Goal: Complete application form: Complete application form

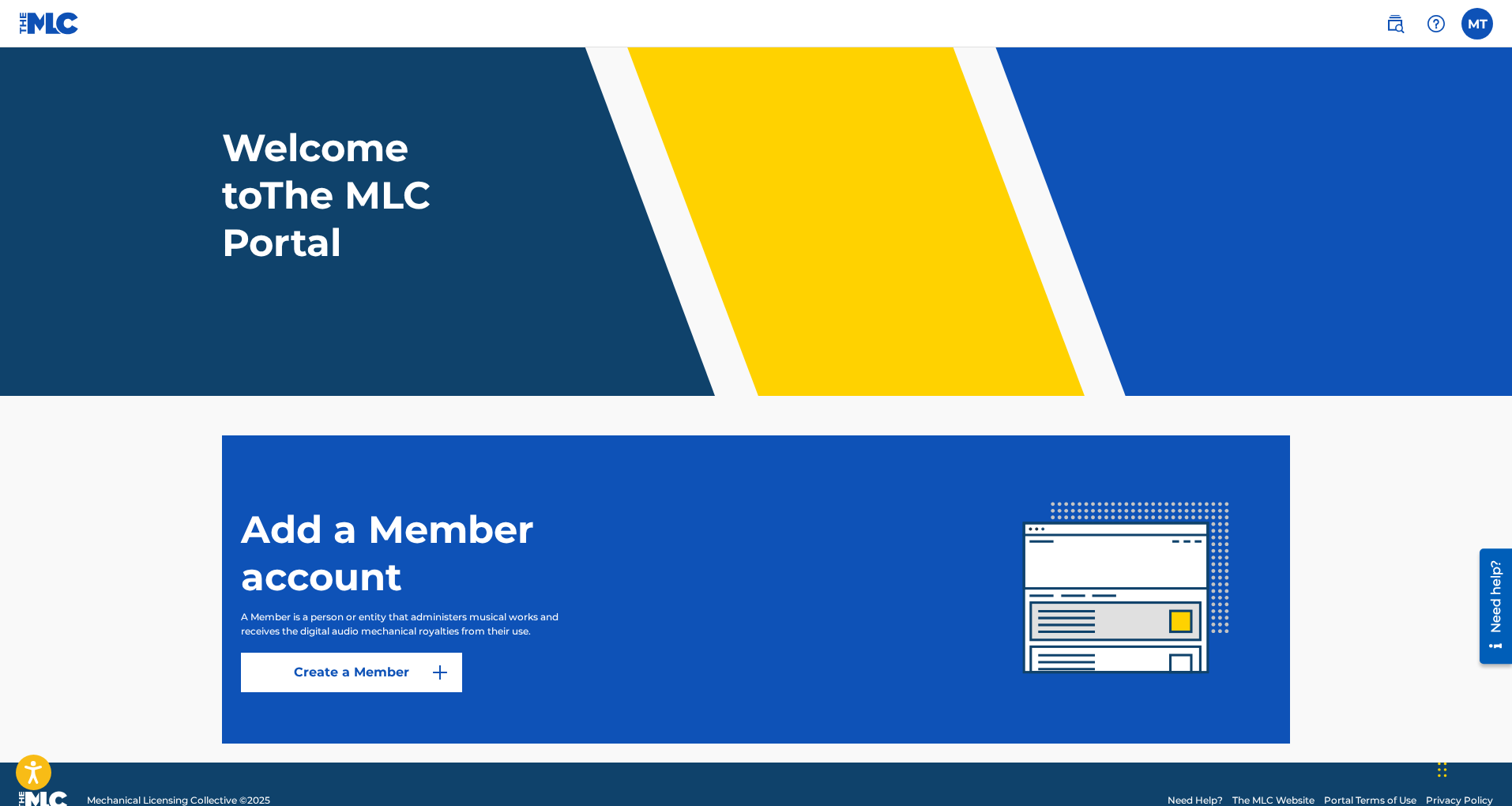
scroll to position [52, 0]
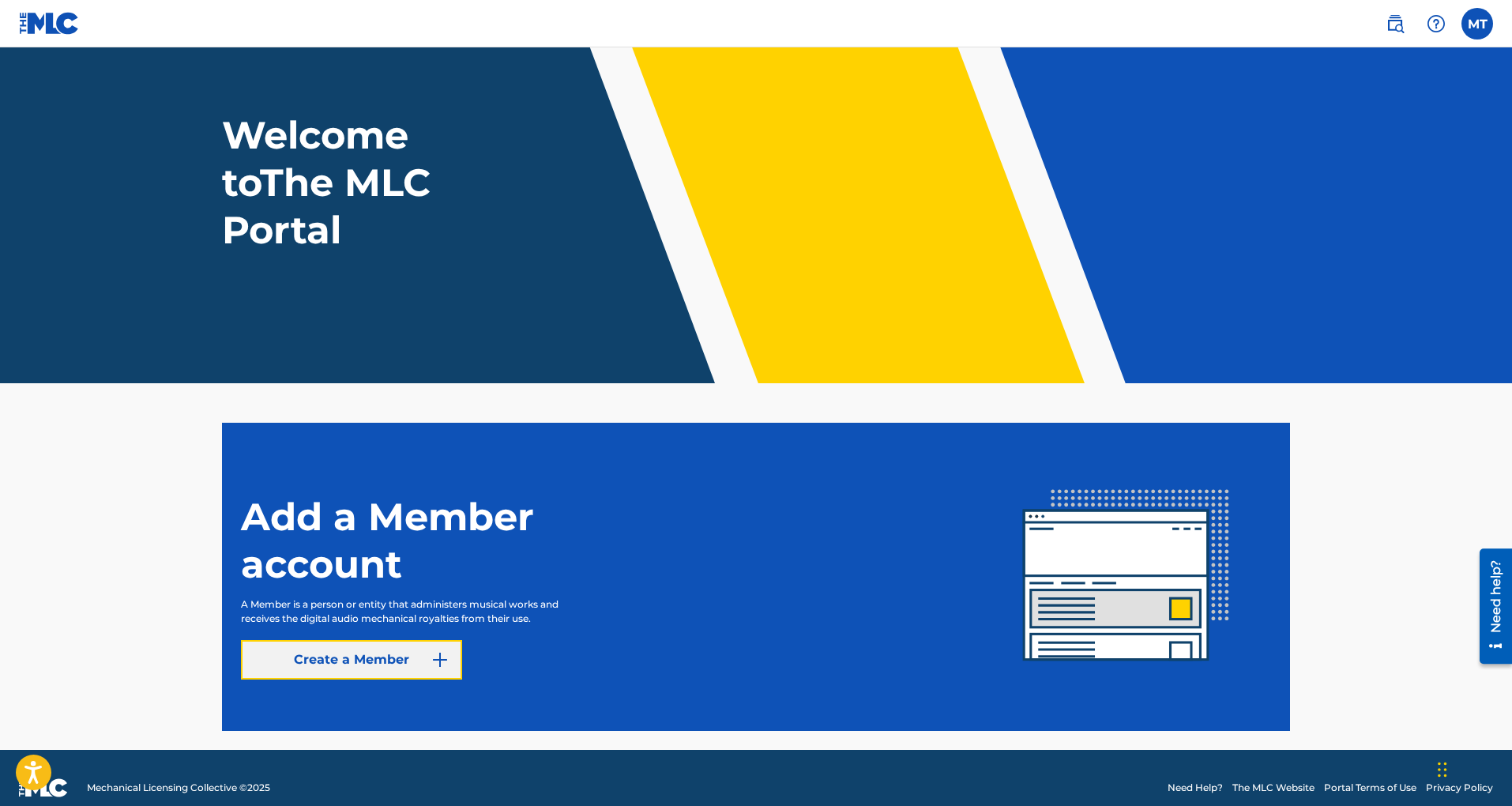
click at [451, 659] on link "Create a Member" at bounding box center [351, 660] width 221 height 40
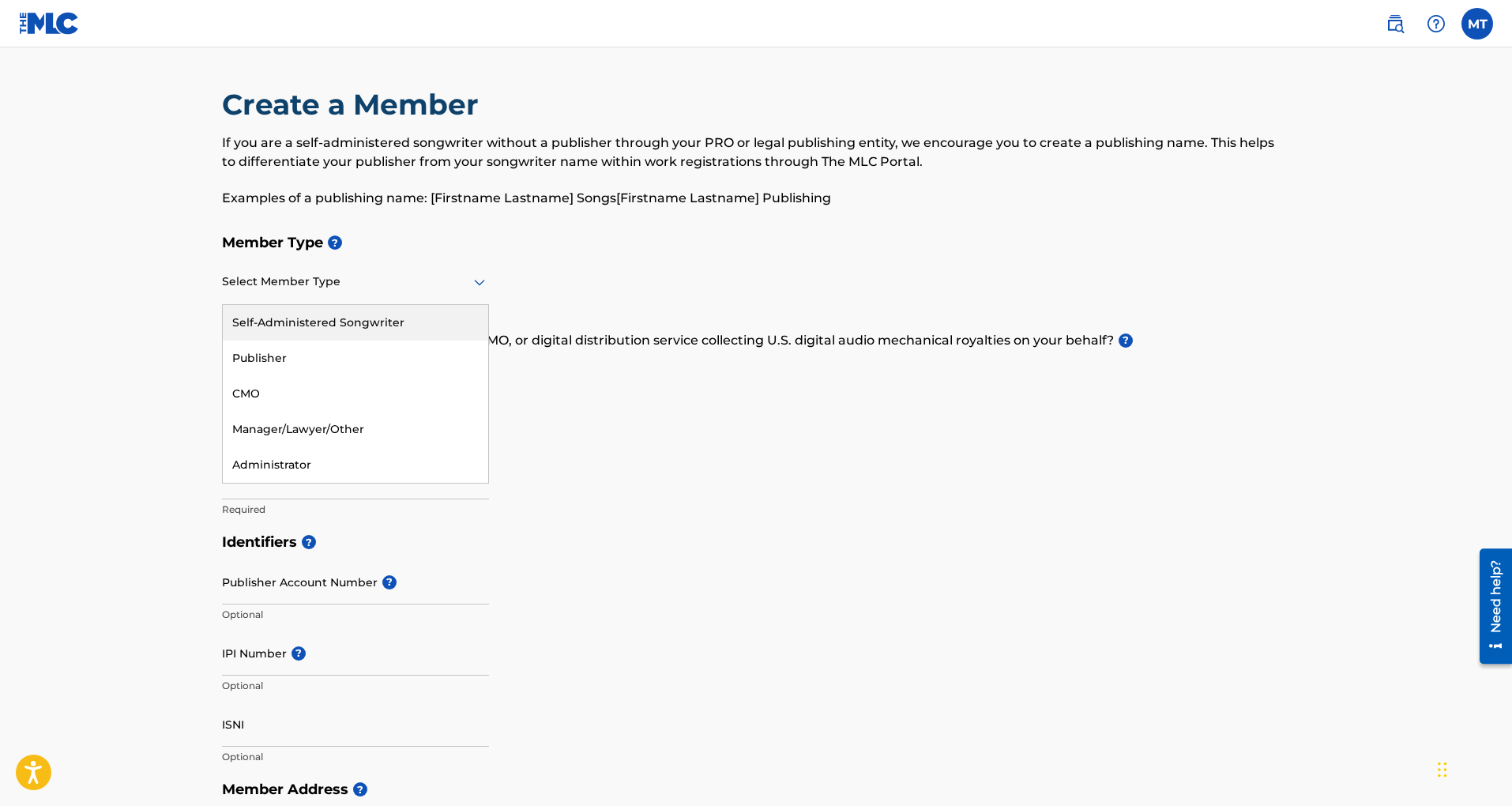
click at [485, 282] on icon at bounding box center [479, 282] width 19 height 19
click at [317, 319] on div "Self-Administered Songwriter" at bounding box center [355, 323] width 265 height 36
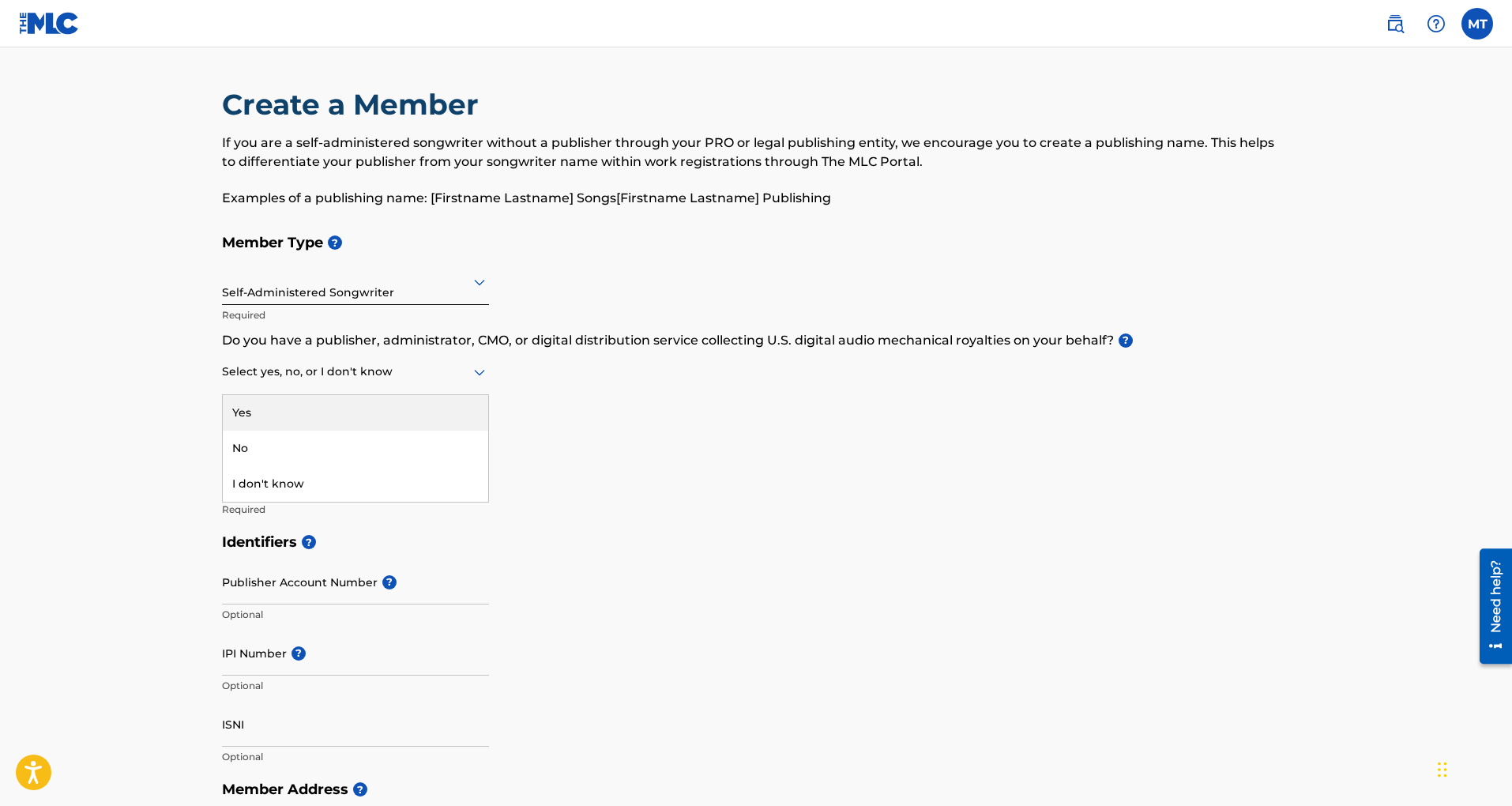
click at [326, 382] on div "Select yes, no, or I don't know" at bounding box center [355, 372] width 267 height 45
click at [298, 400] on div "Yes" at bounding box center [355, 413] width 265 height 36
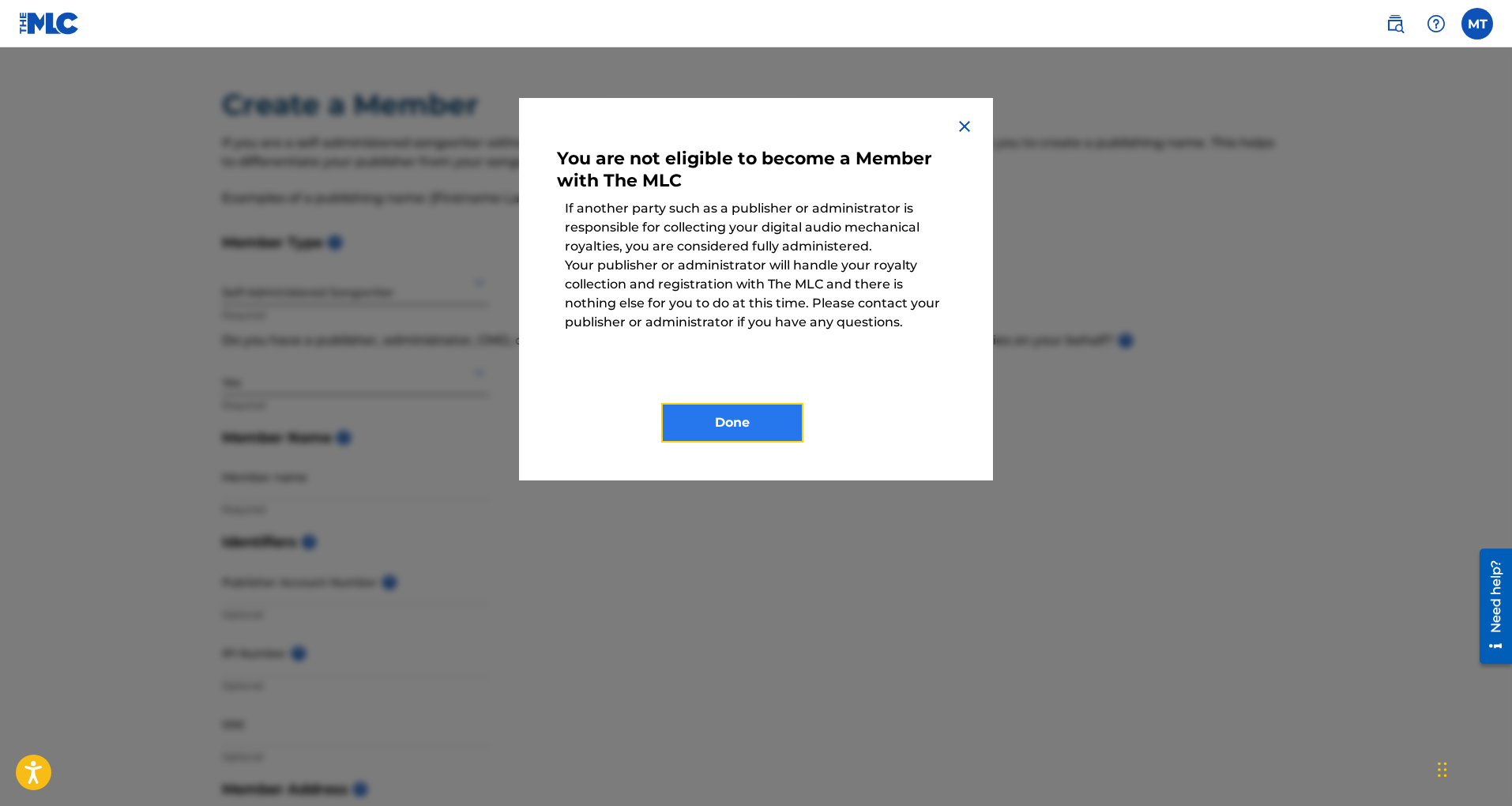
click at [760, 414] on button "Done" at bounding box center [733, 423] width 143 height 40
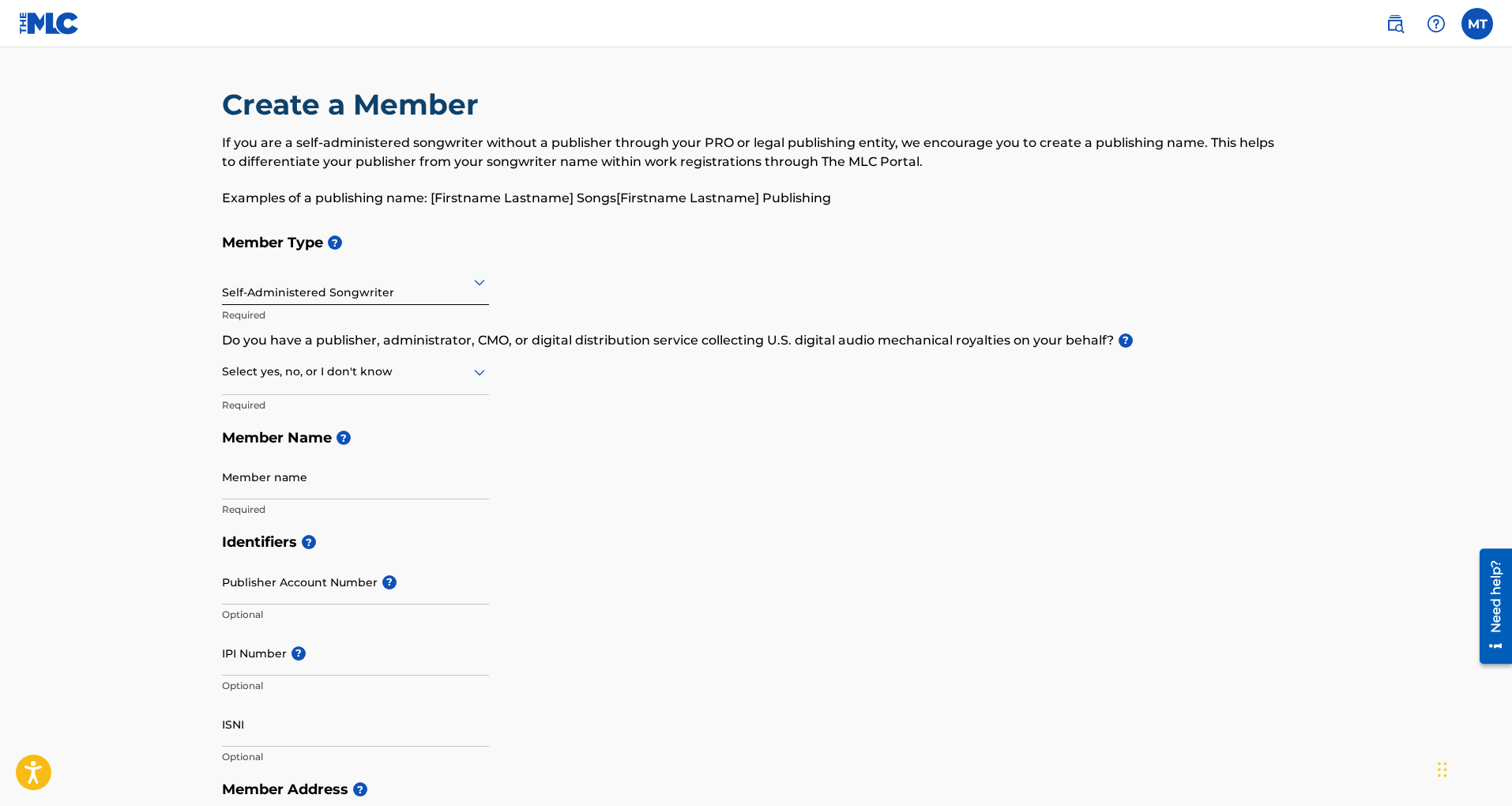
click at [360, 297] on div "Self-Administered Songwriter" at bounding box center [355, 281] width 267 height 39
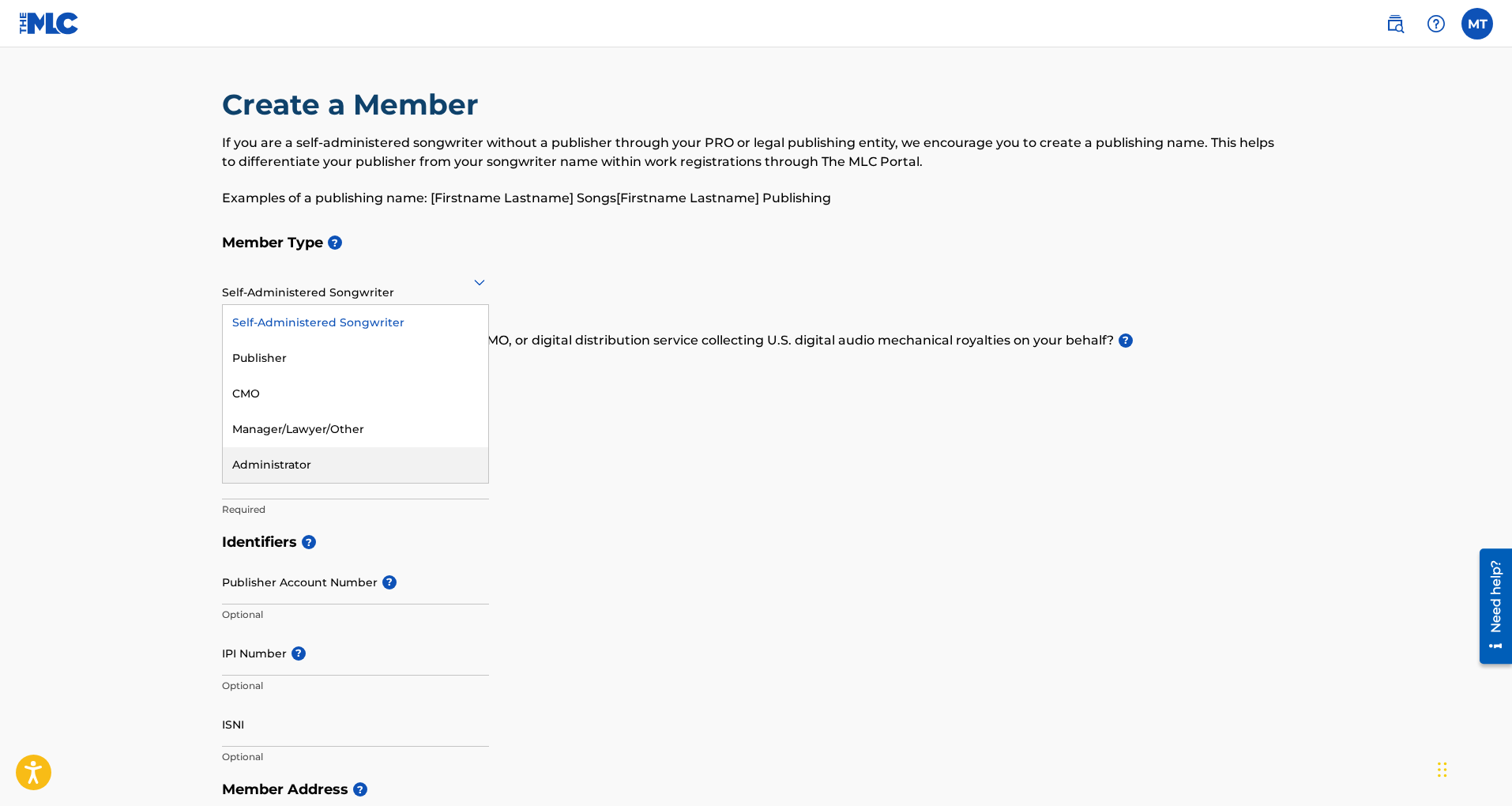
click at [261, 455] on div "Administrator" at bounding box center [355, 465] width 265 height 36
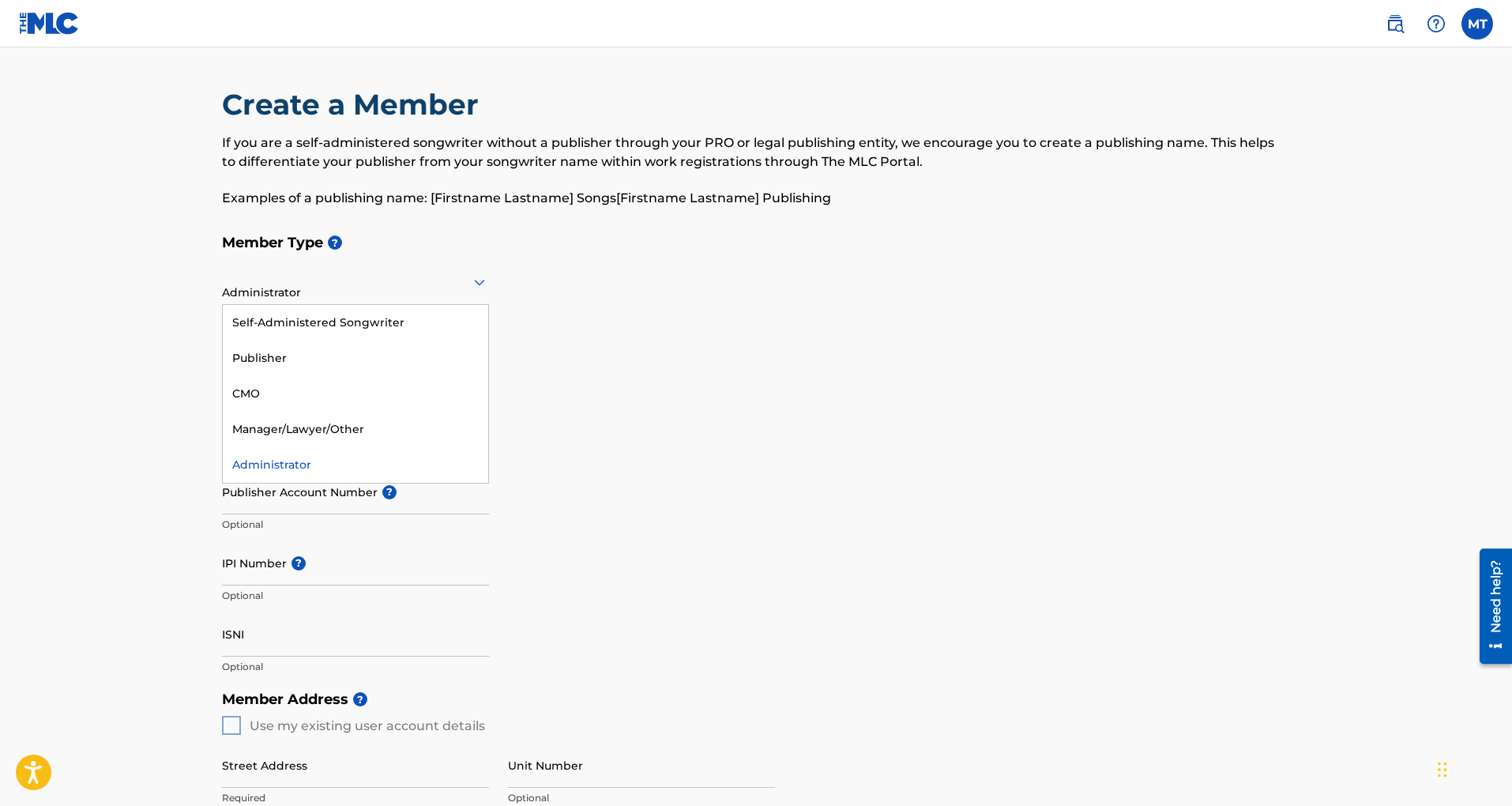
click at [409, 287] on div at bounding box center [355, 281] width 267 height 20
click at [326, 334] on div "Self-Administered Songwriter" at bounding box center [355, 323] width 265 height 36
